Goal: Task Accomplishment & Management: Manage account settings

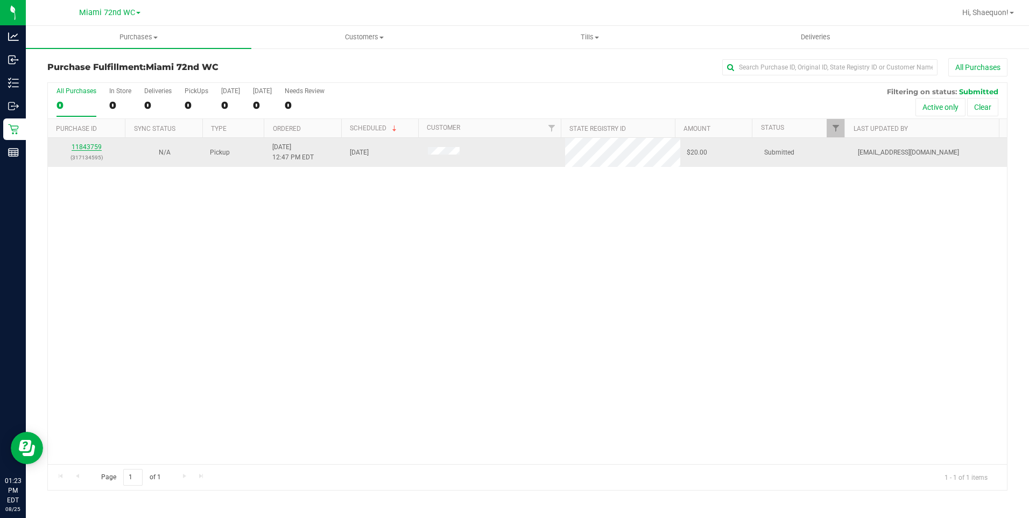
click at [92, 144] on link "11843759" at bounding box center [87, 147] width 30 height 8
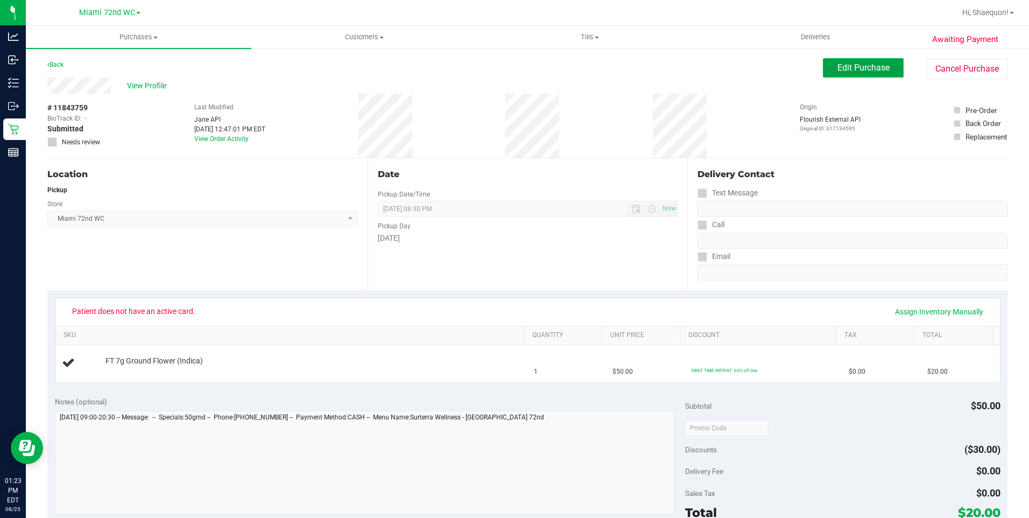
click at [853, 74] on button "Edit Purchase" at bounding box center [863, 67] width 81 height 19
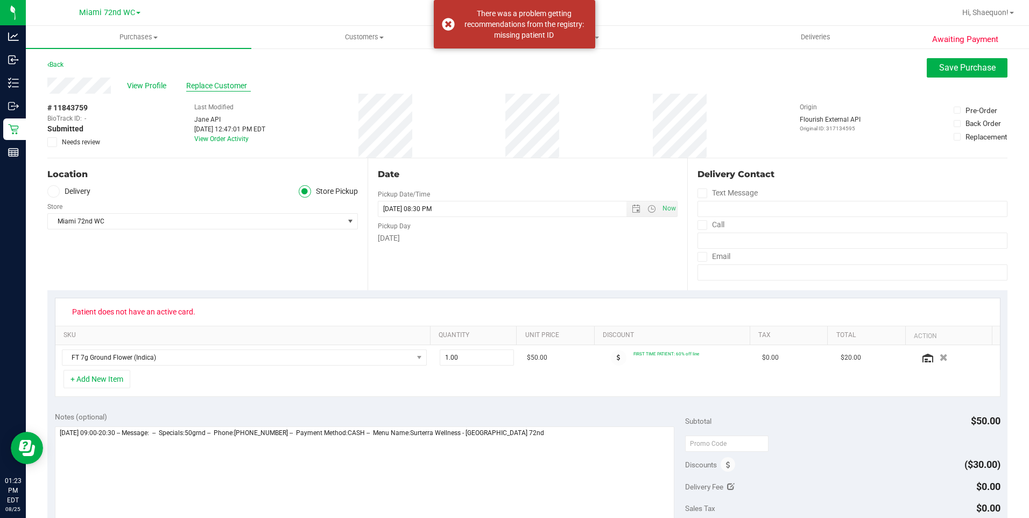
click at [219, 87] on span "Replace Customer" at bounding box center [218, 85] width 65 height 11
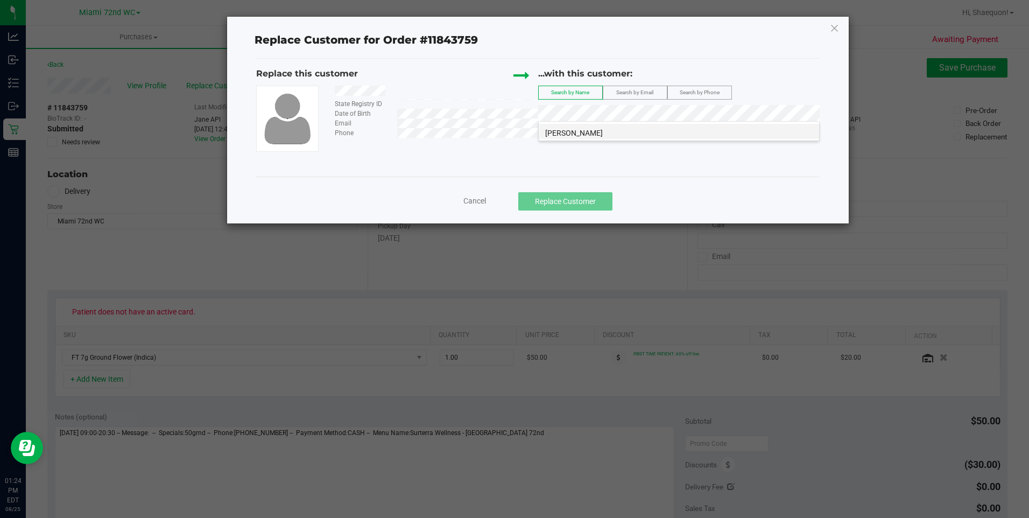
click at [604, 132] on li "[PERSON_NAME]" at bounding box center [679, 131] width 280 height 15
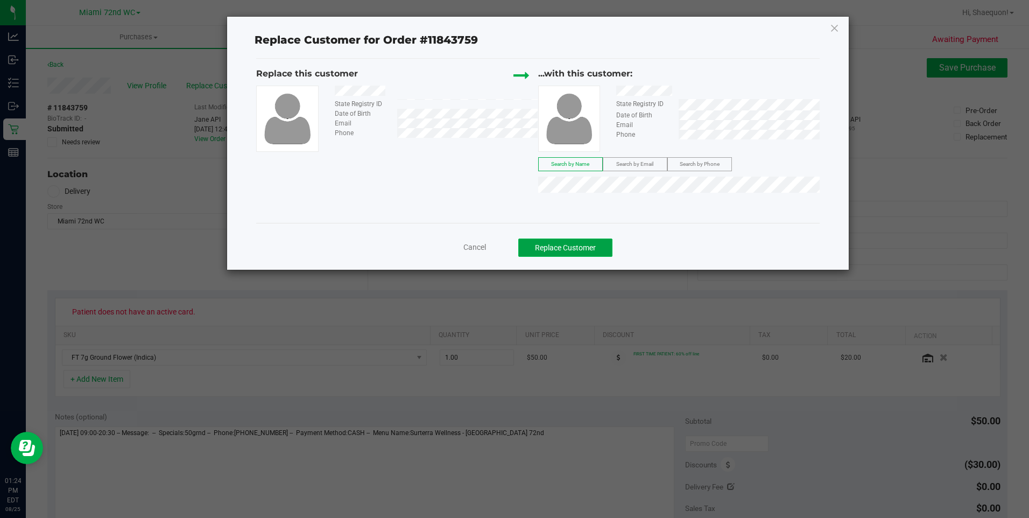
click at [581, 244] on button "Replace Customer" at bounding box center [565, 247] width 94 height 18
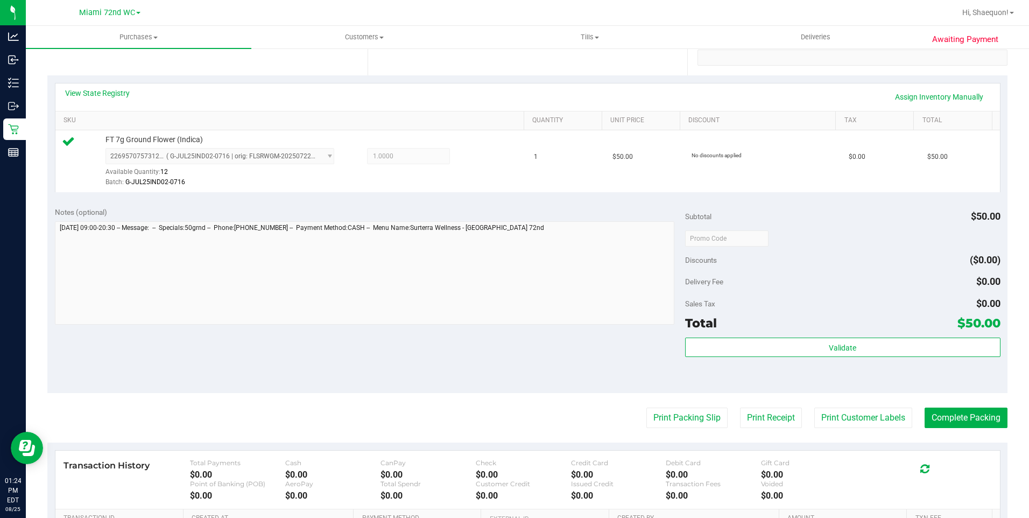
scroll to position [215, 0]
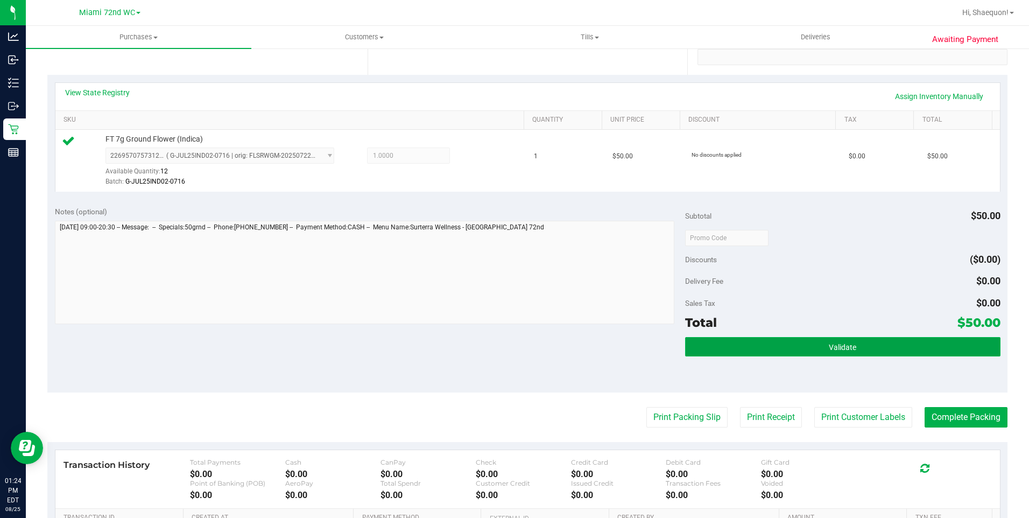
click at [835, 349] on span "Validate" at bounding box center [842, 347] width 27 height 9
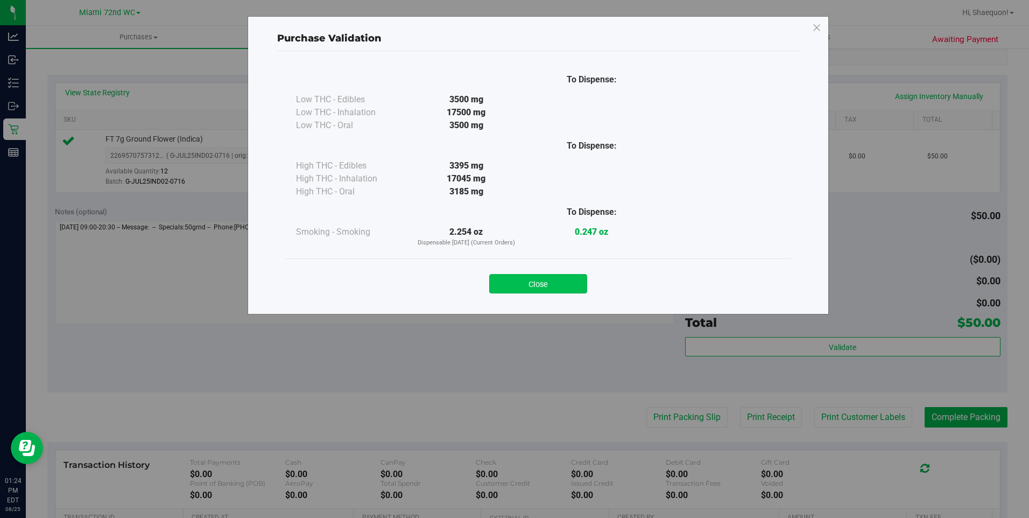
click at [547, 288] on button "Close" at bounding box center [538, 283] width 98 height 19
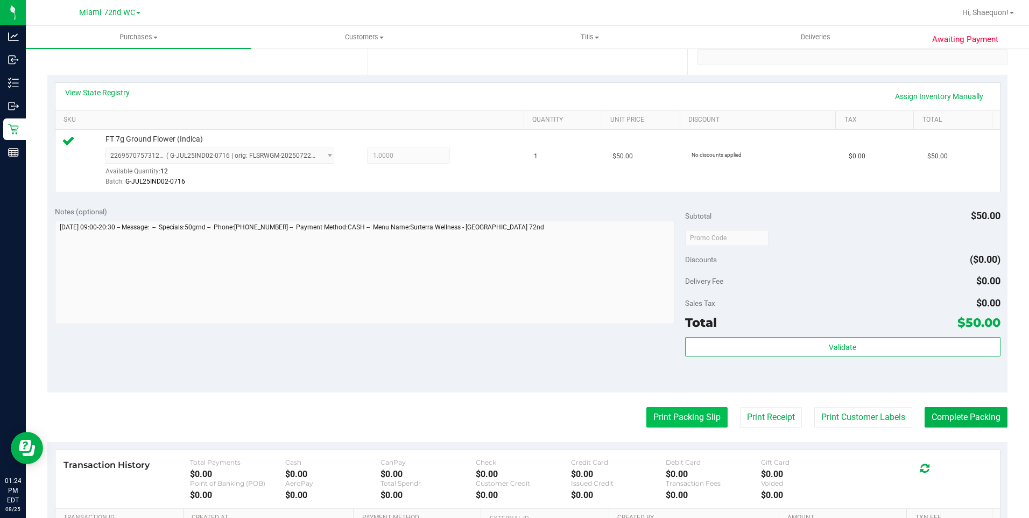
click at [684, 411] on button "Print Packing Slip" at bounding box center [687, 417] width 81 height 20
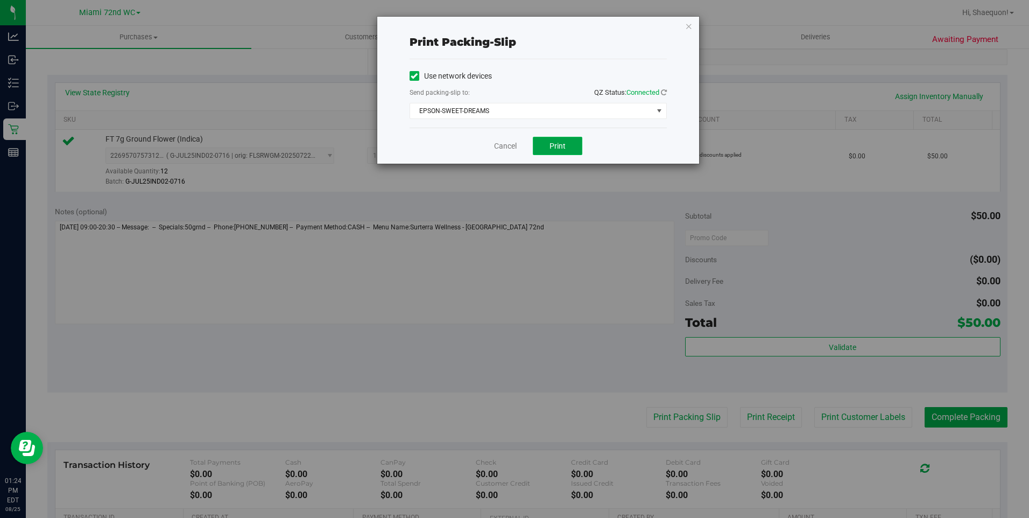
click at [569, 144] on button "Print" at bounding box center [558, 146] width 50 height 18
click at [507, 146] on link "Cancel" at bounding box center [505, 146] width 23 height 11
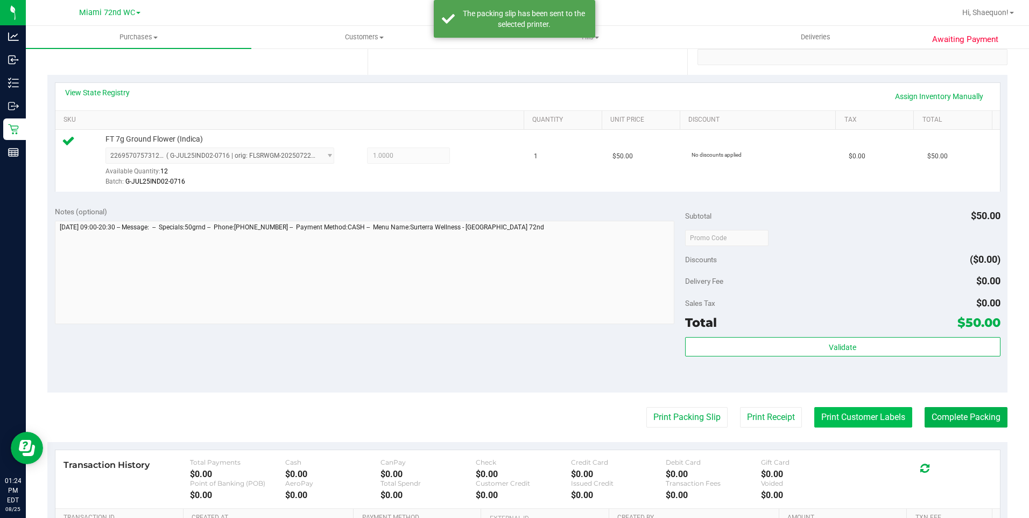
click at [843, 416] on button "Print Customer Labels" at bounding box center [863, 417] width 98 height 20
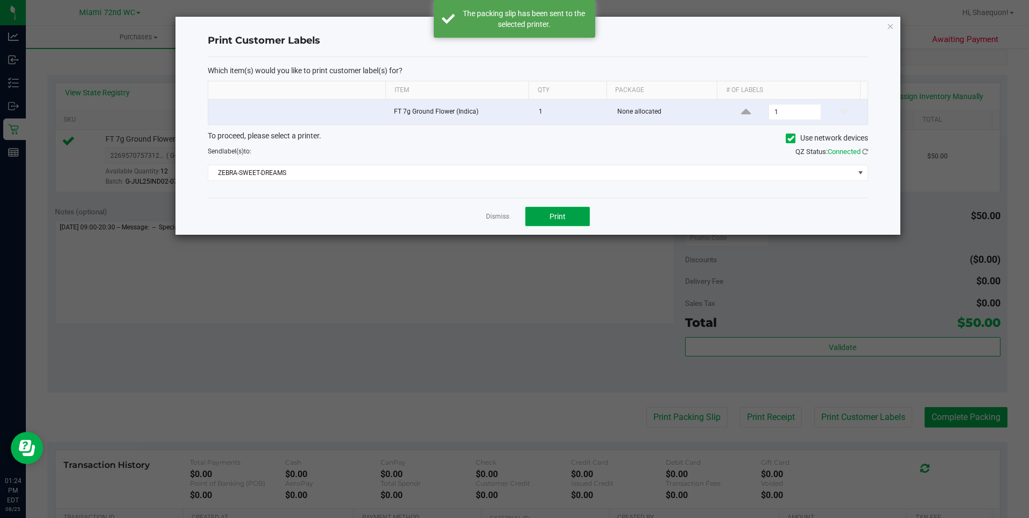
click at [566, 221] on span "Print" at bounding box center [558, 216] width 16 height 9
click at [500, 214] on link "Dismiss" at bounding box center [497, 216] width 23 height 9
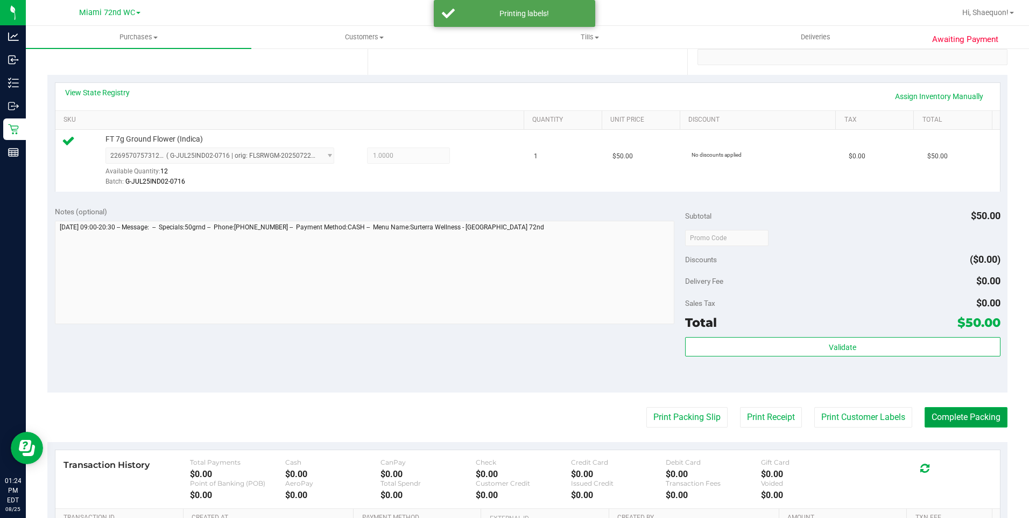
click at [937, 419] on button "Complete Packing" at bounding box center [966, 417] width 83 height 20
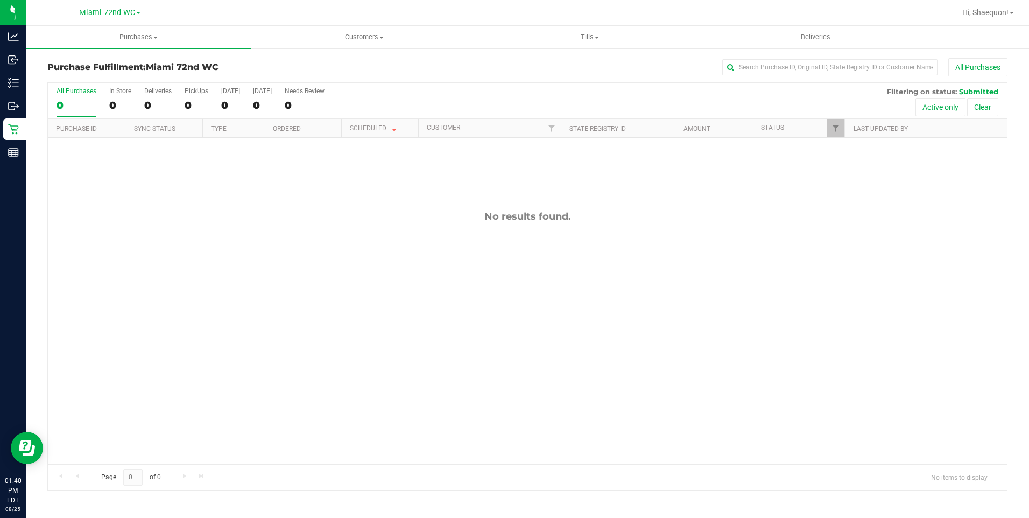
click at [303, 210] on div "No results found." at bounding box center [527, 337] width 959 height 399
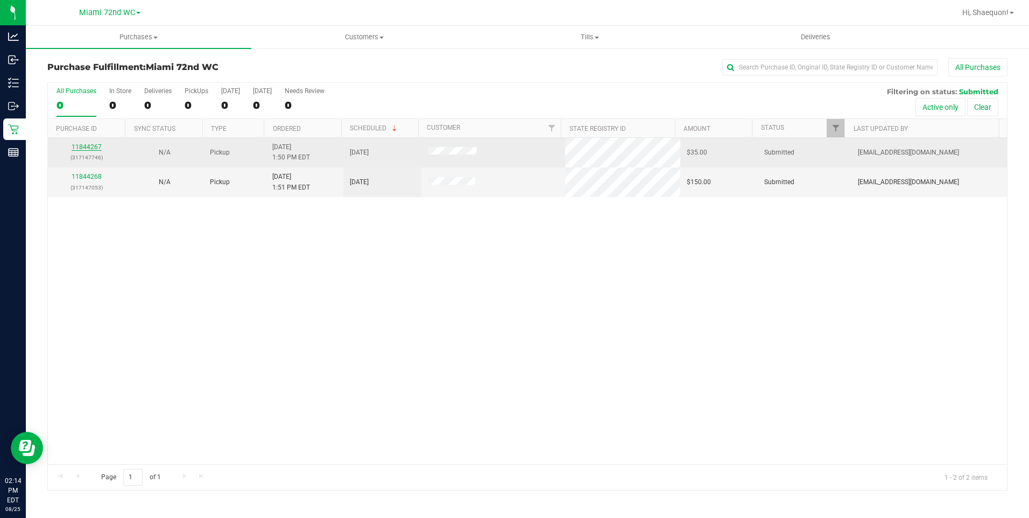
click at [92, 146] on link "11844267" at bounding box center [87, 147] width 30 height 8
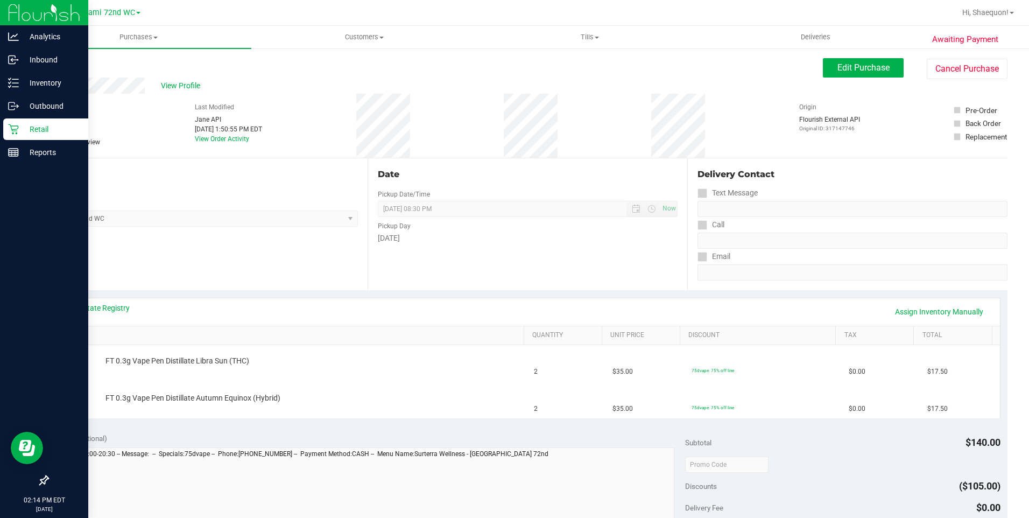
click at [17, 126] on icon at bounding box center [13, 129] width 10 height 10
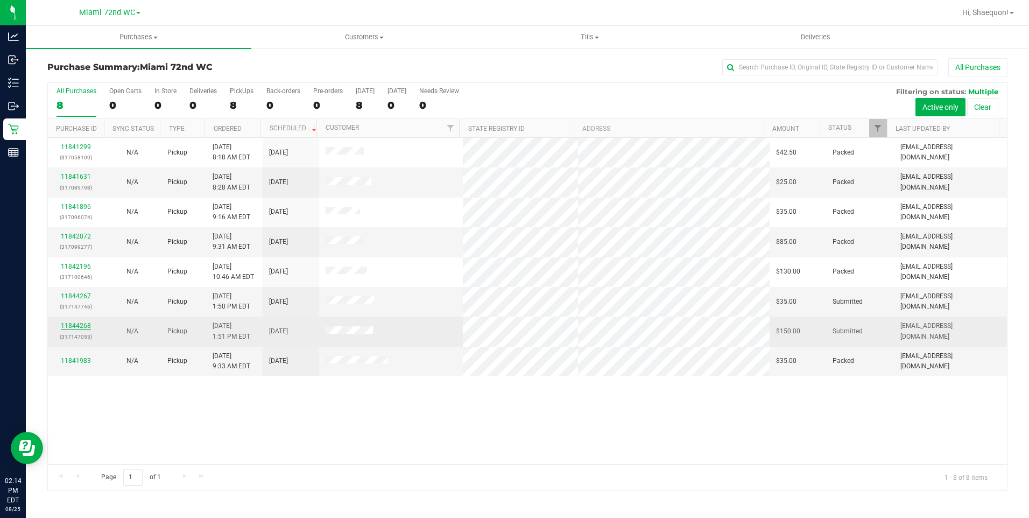
click at [85, 326] on link "11844268" at bounding box center [76, 326] width 30 height 8
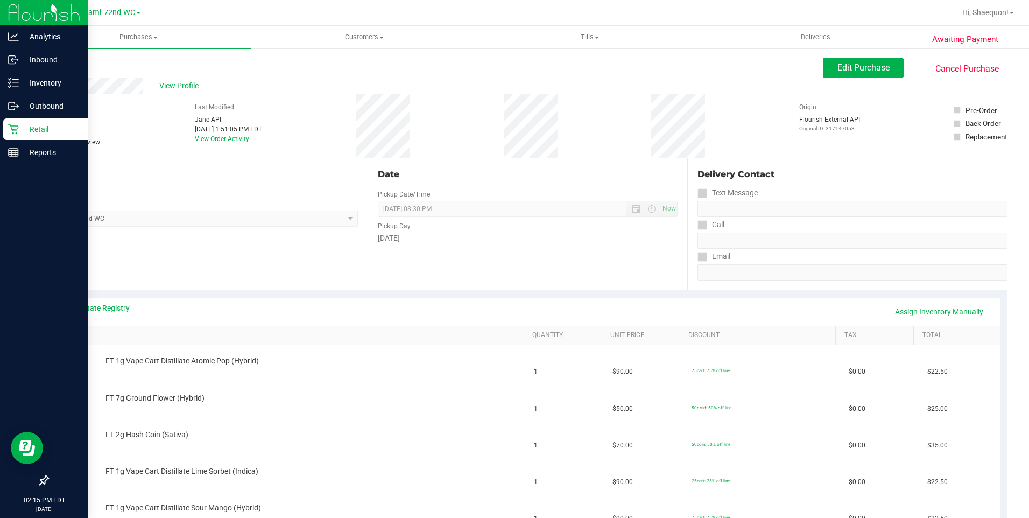
click at [13, 130] on icon at bounding box center [13, 129] width 10 height 10
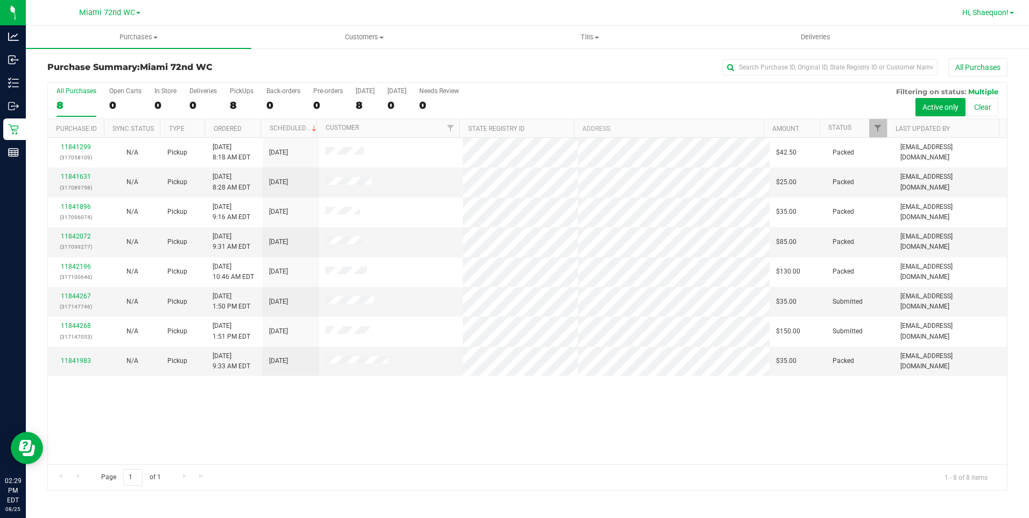
click at [1010, 13] on span at bounding box center [1012, 13] width 4 height 2
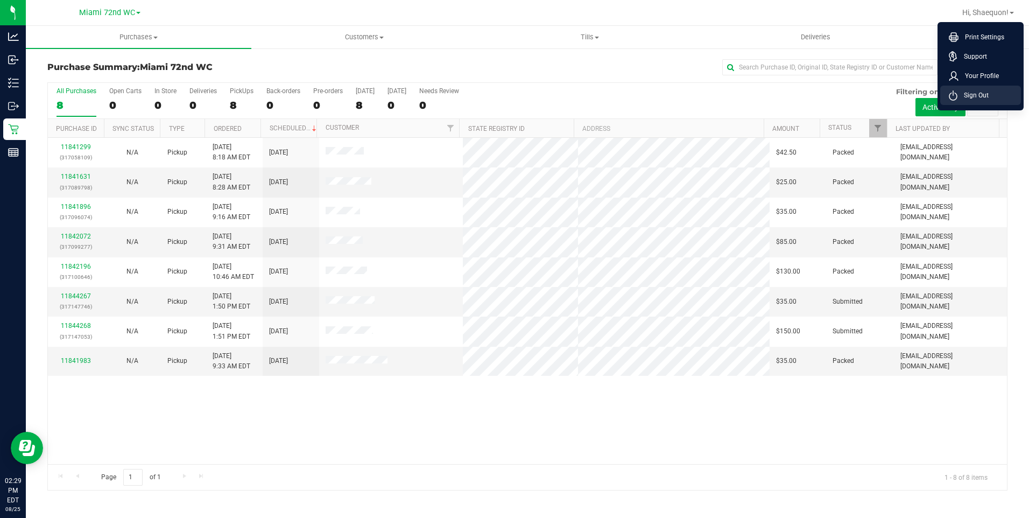
click at [987, 97] on span "Sign Out" at bounding box center [973, 95] width 31 height 11
